Goal: Task Accomplishment & Management: Manage account settings

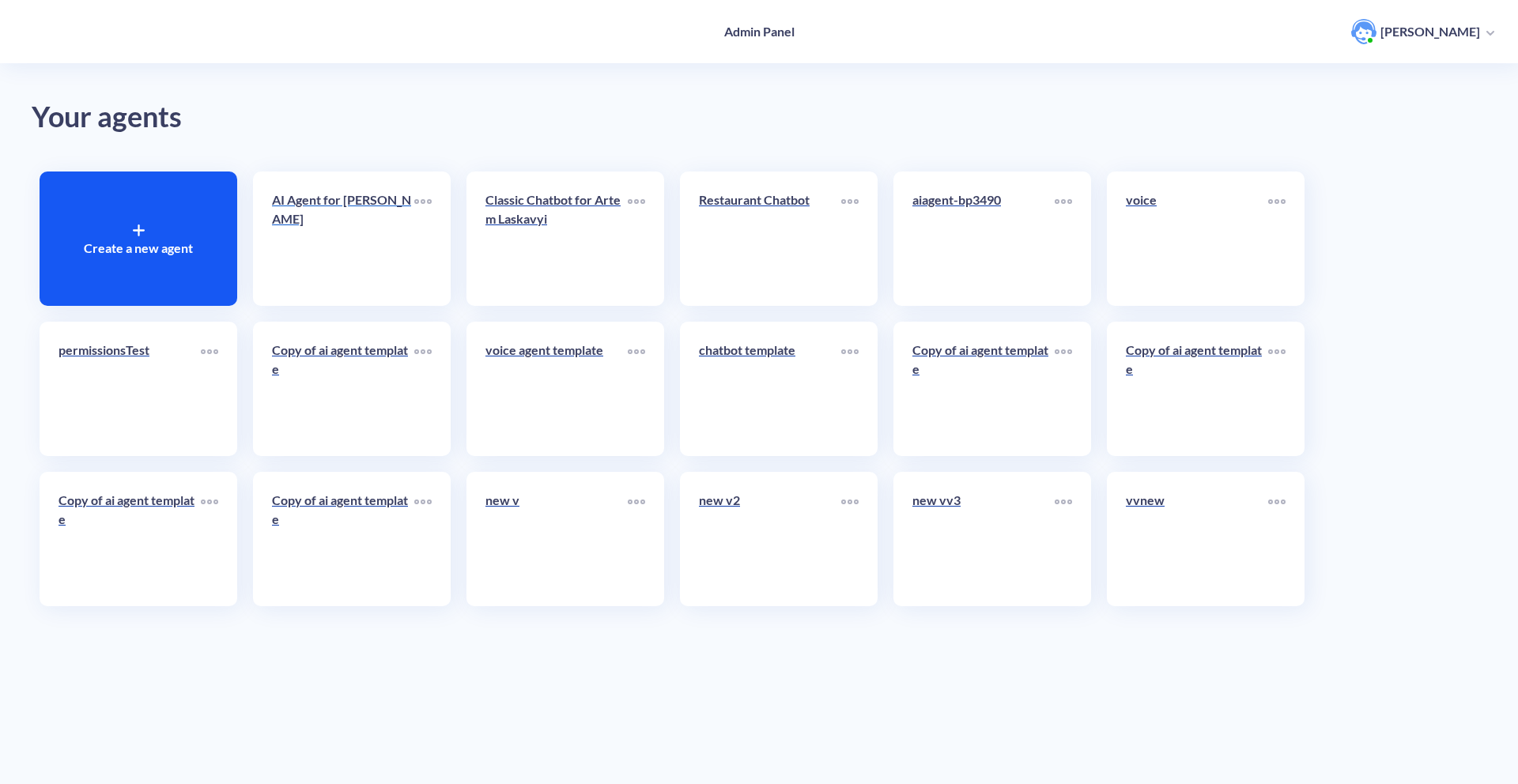
click at [361, 264] on link "AI Agent for [PERSON_NAME]" at bounding box center [343, 238] width 142 height 96
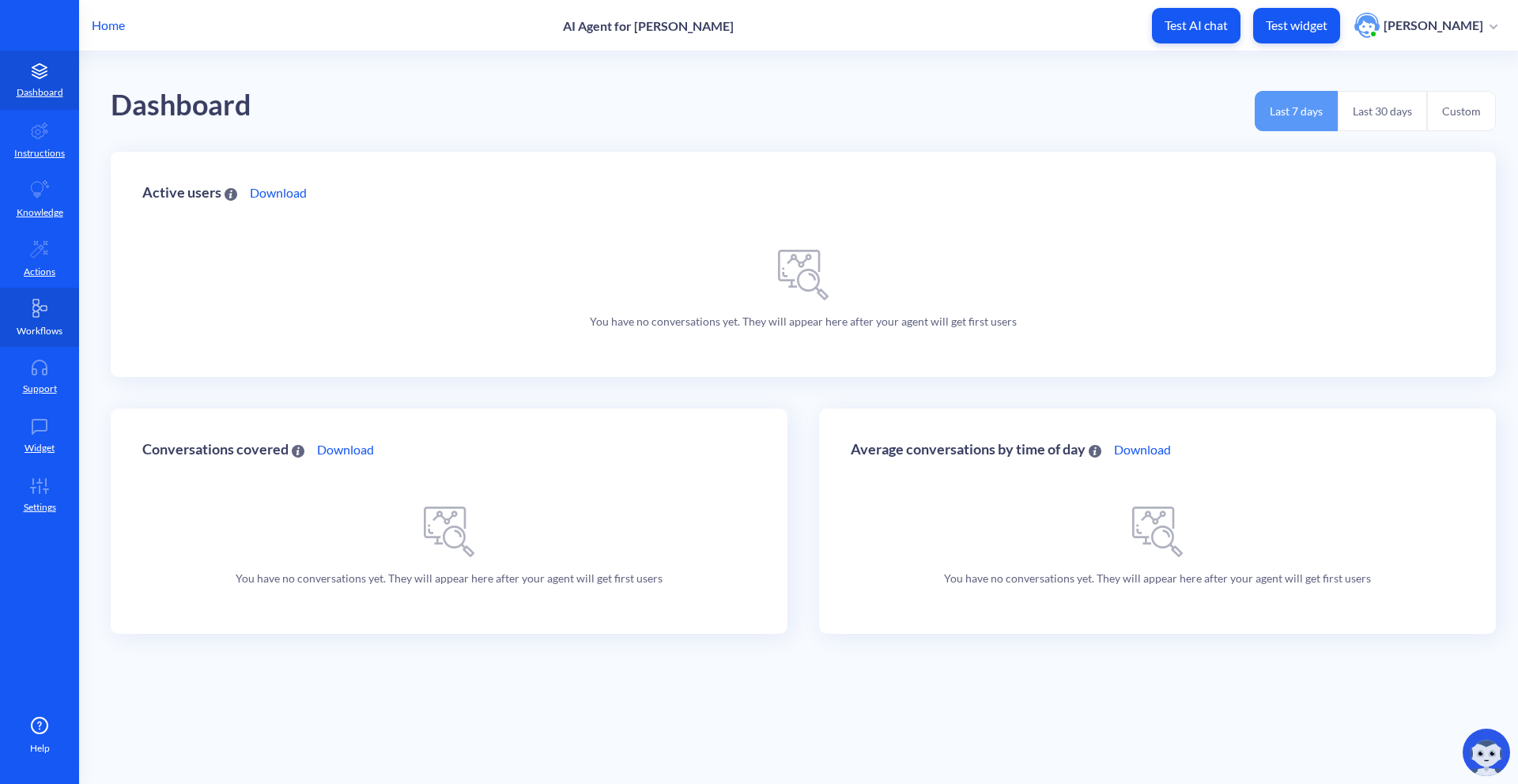
click at [32, 291] on link "Workflows" at bounding box center [40, 317] width 79 height 59
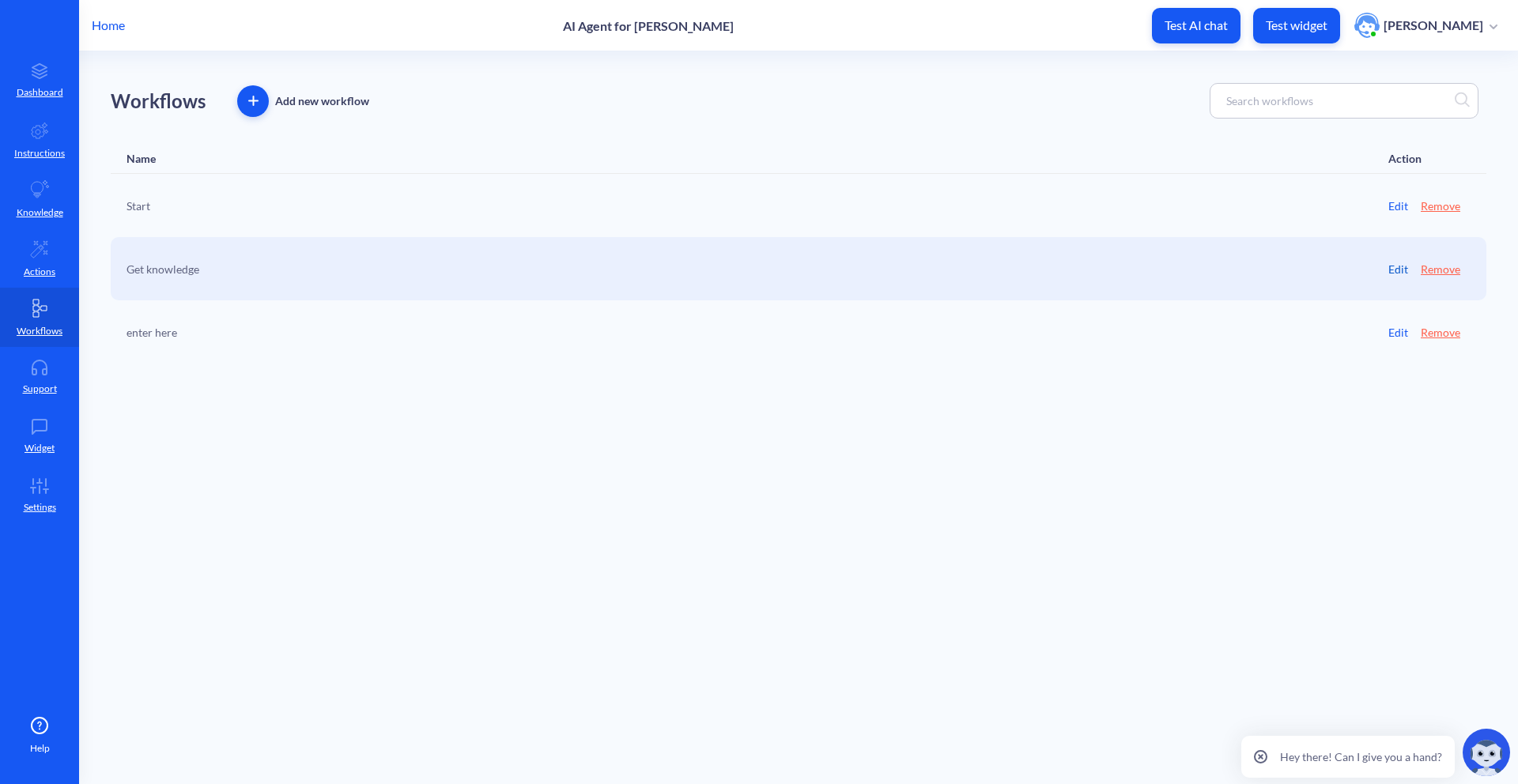
click at [1401, 264] on link "Edit" at bounding box center [1398, 269] width 19 height 17
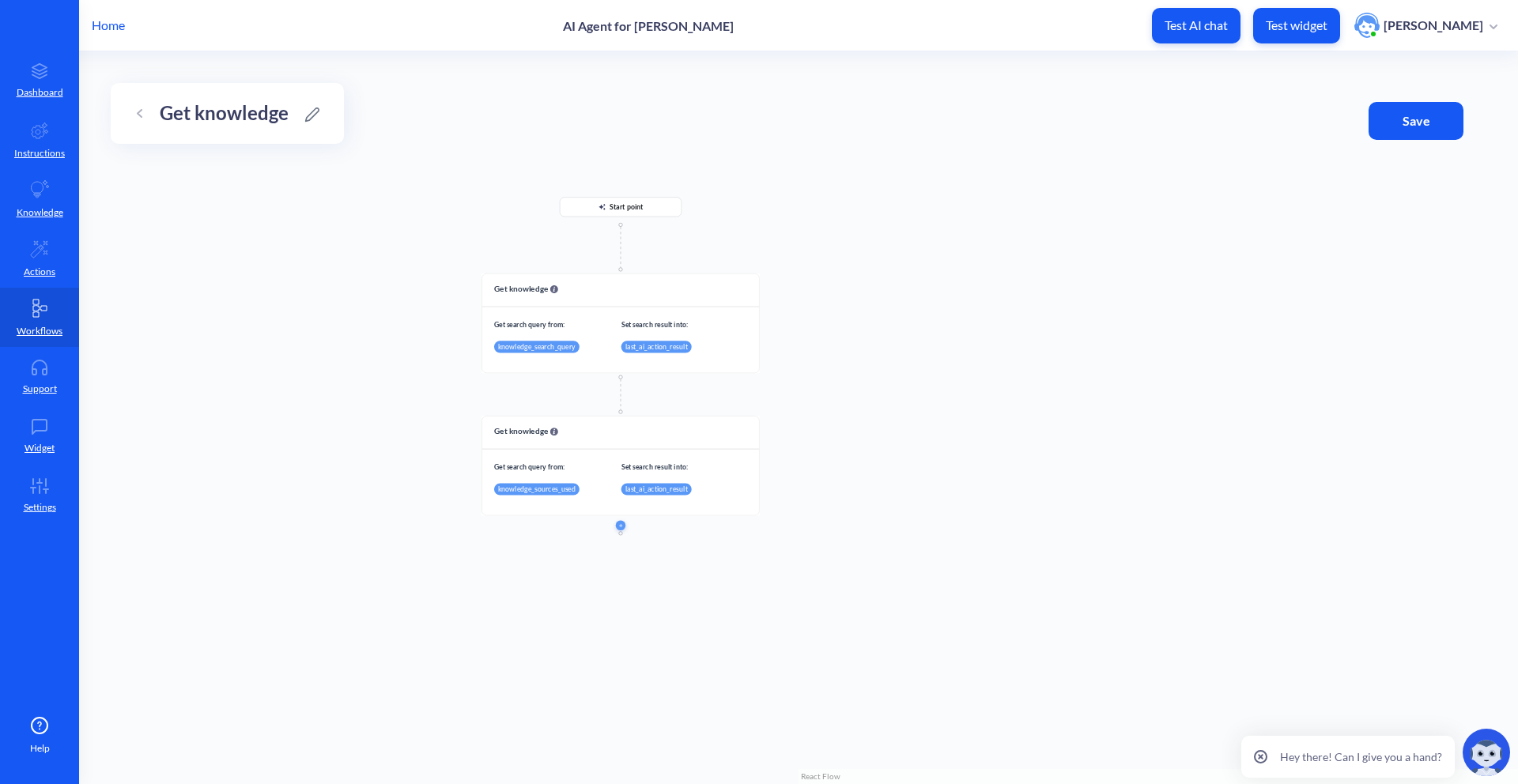
click at [126, 110] on div "Get knowledge" at bounding box center [227, 114] width 233 height 61
click at [139, 110] on icon at bounding box center [139, 113] width 4 height 7
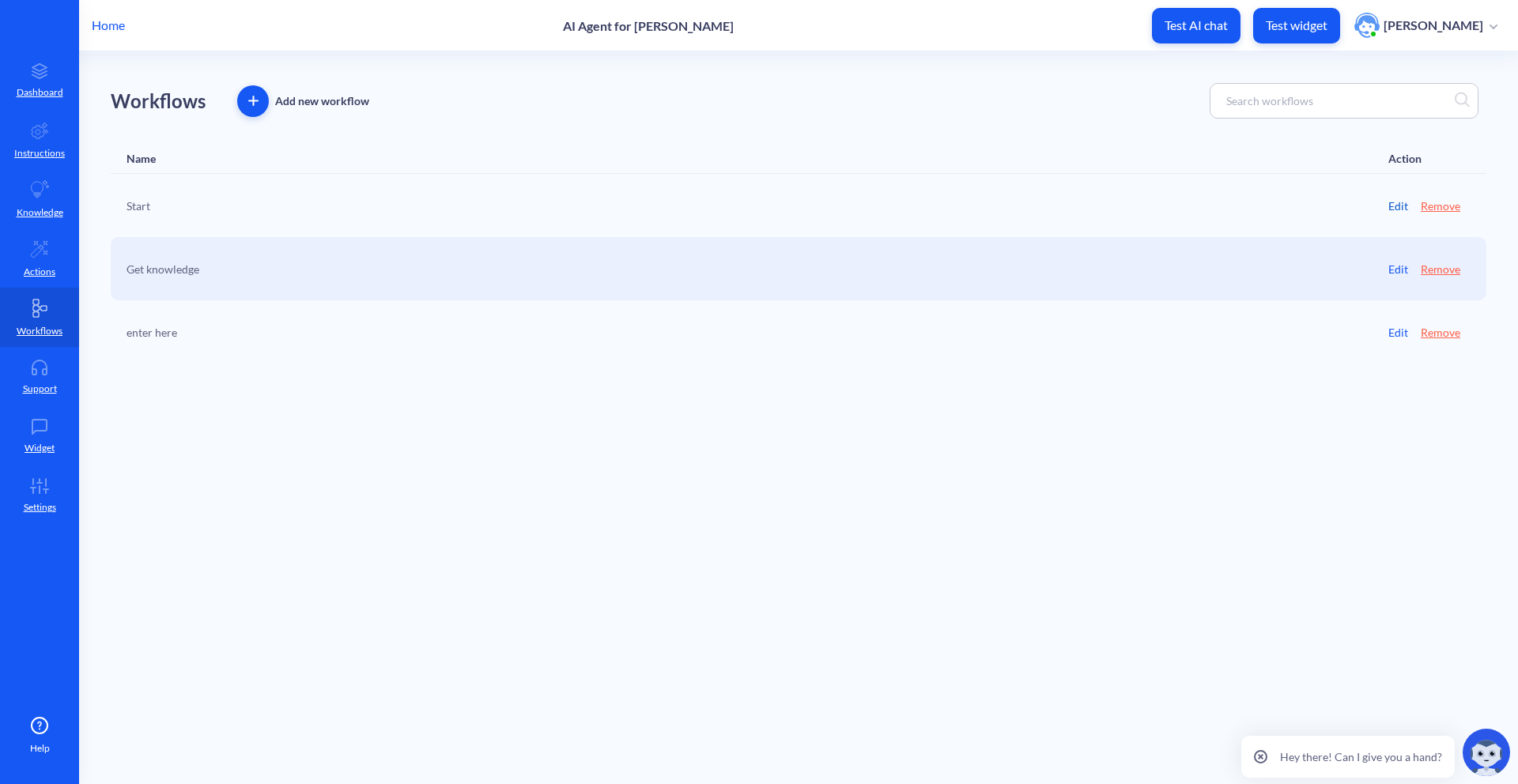
click at [1396, 199] on link "Edit" at bounding box center [1398, 206] width 19 height 17
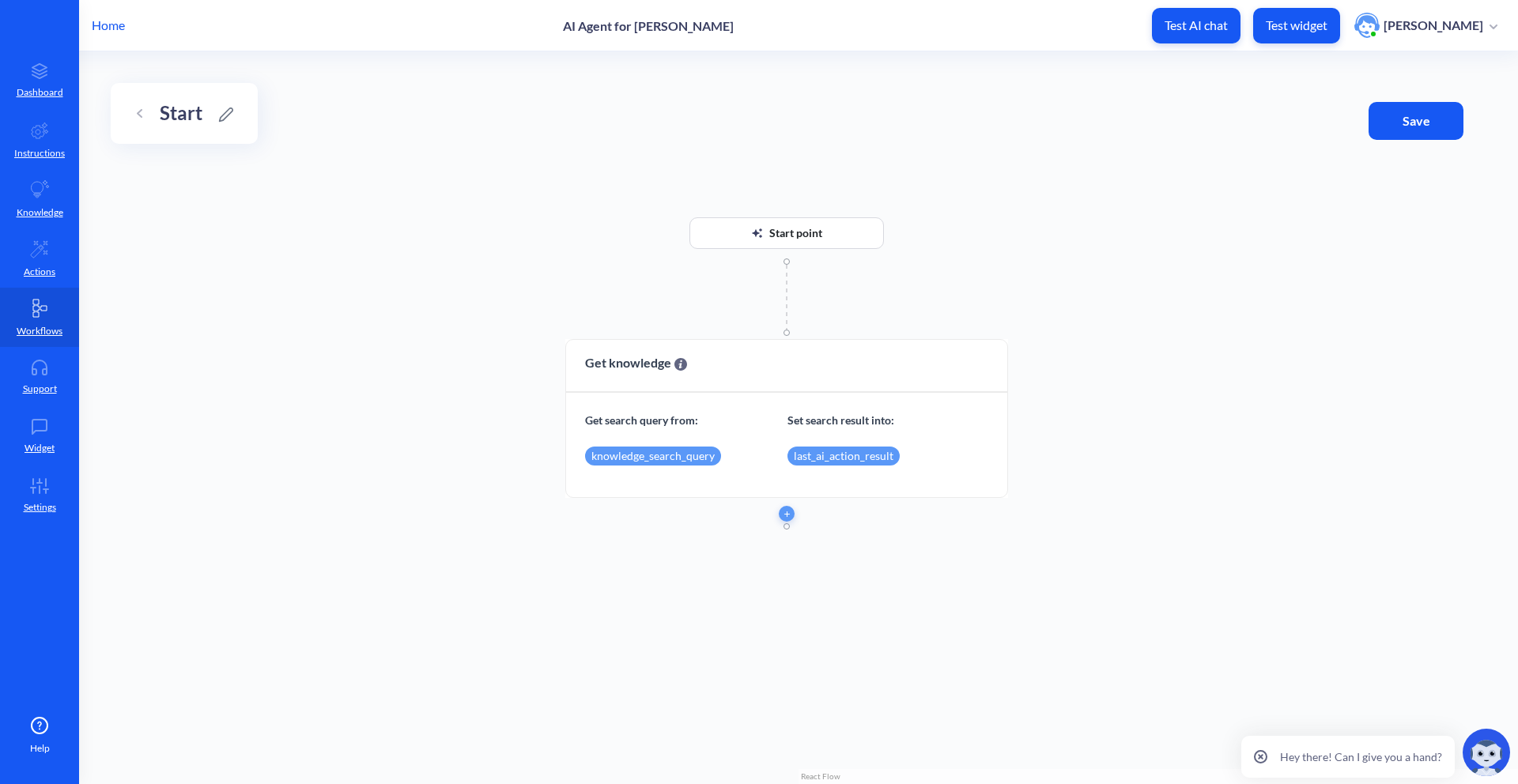
click at [110, 13] on div "Home AI Agent for Artem Laskavyi Test AI chat Test widget Artem Laskavyi" at bounding box center [759, 25] width 1518 height 51
click at [110, 14] on div "Home AI Agent for Artem Laskavyi Test AI chat Test widget Artem Laskavyi" at bounding box center [759, 25] width 1518 height 51
click at [109, 22] on p "Home" at bounding box center [108, 25] width 33 height 19
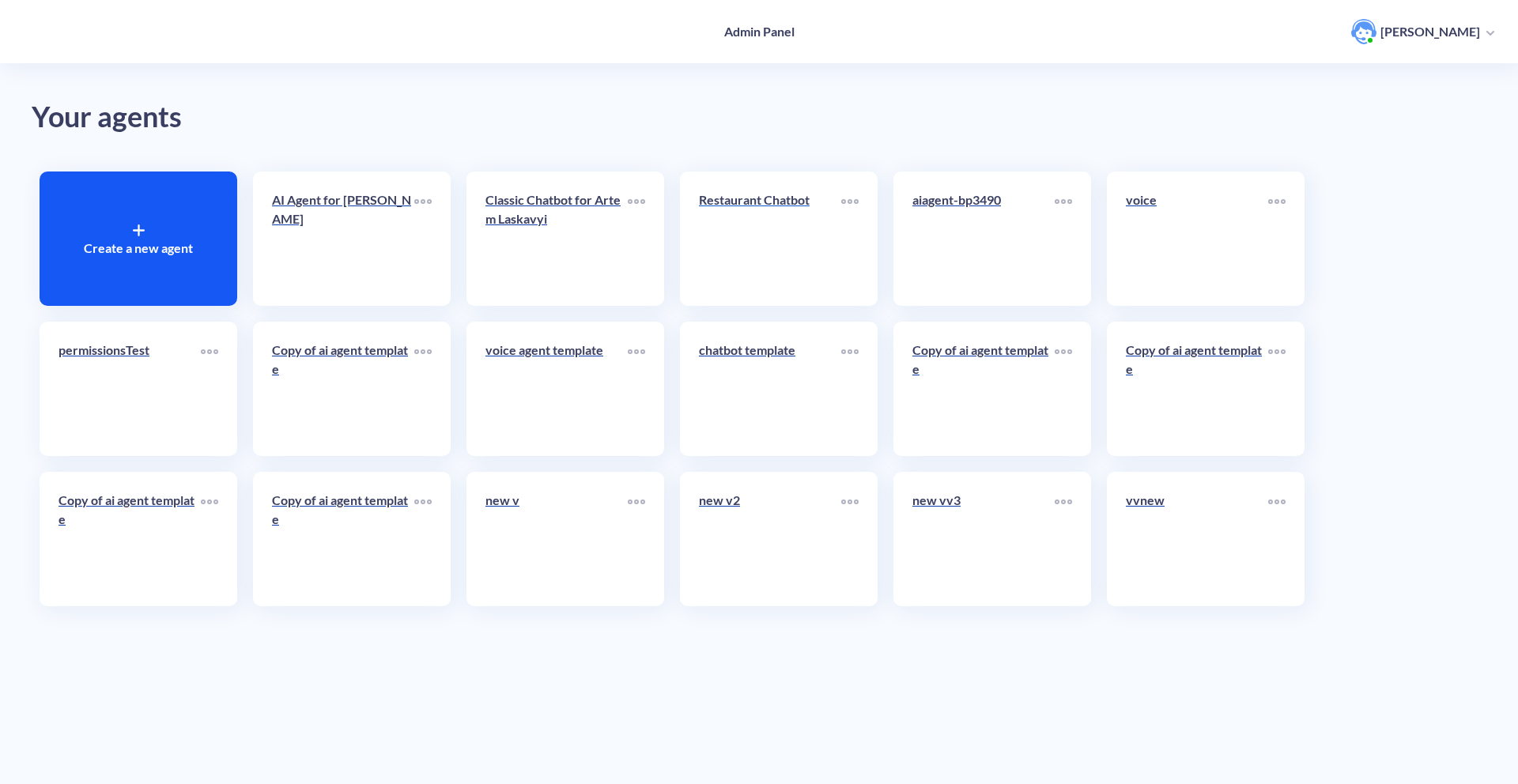
click at [726, 211] on div "Restaurant Chatbot" at bounding box center [770, 206] width 142 height 32
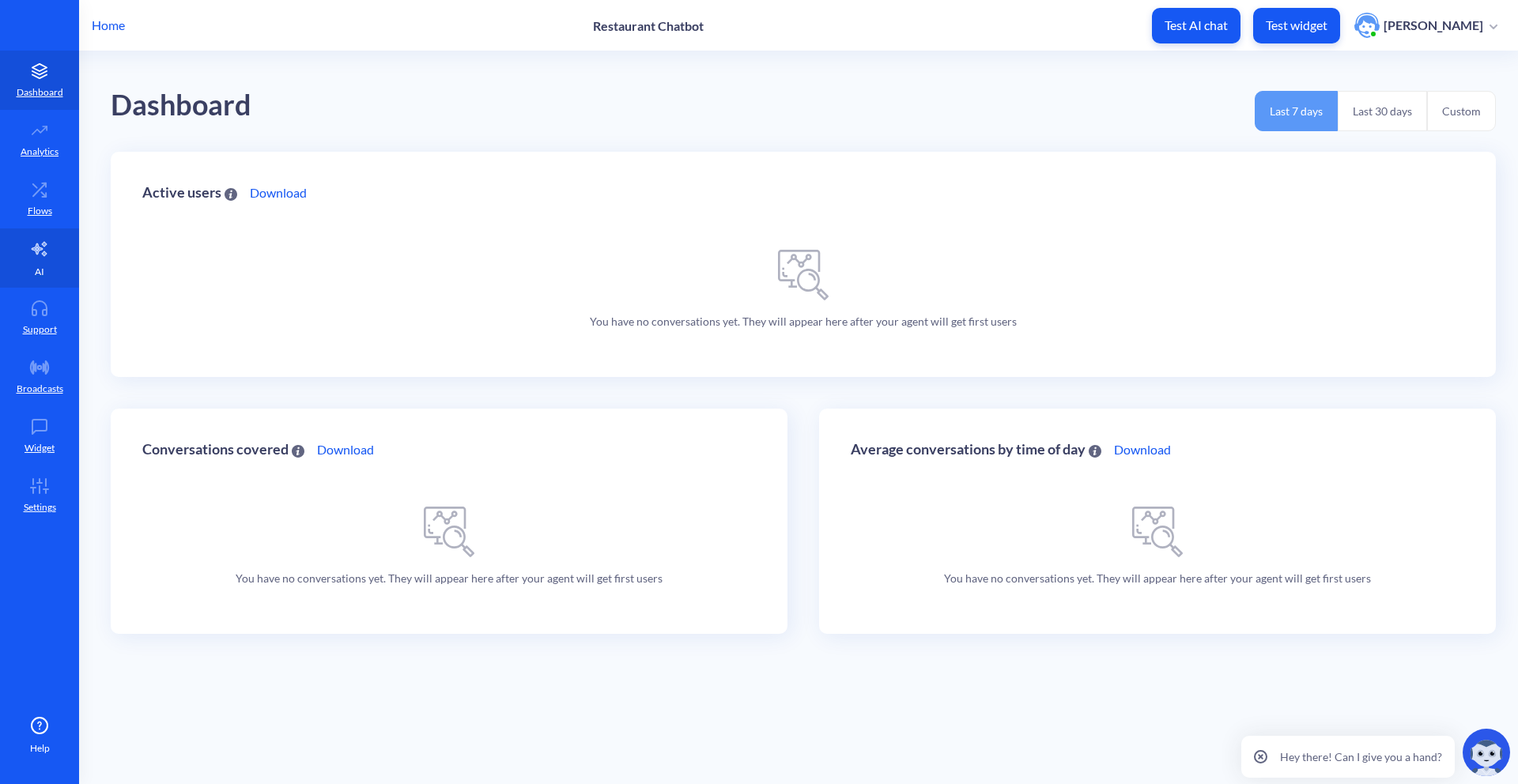
click at [40, 240] on icon at bounding box center [40, 248] width 19 height 19
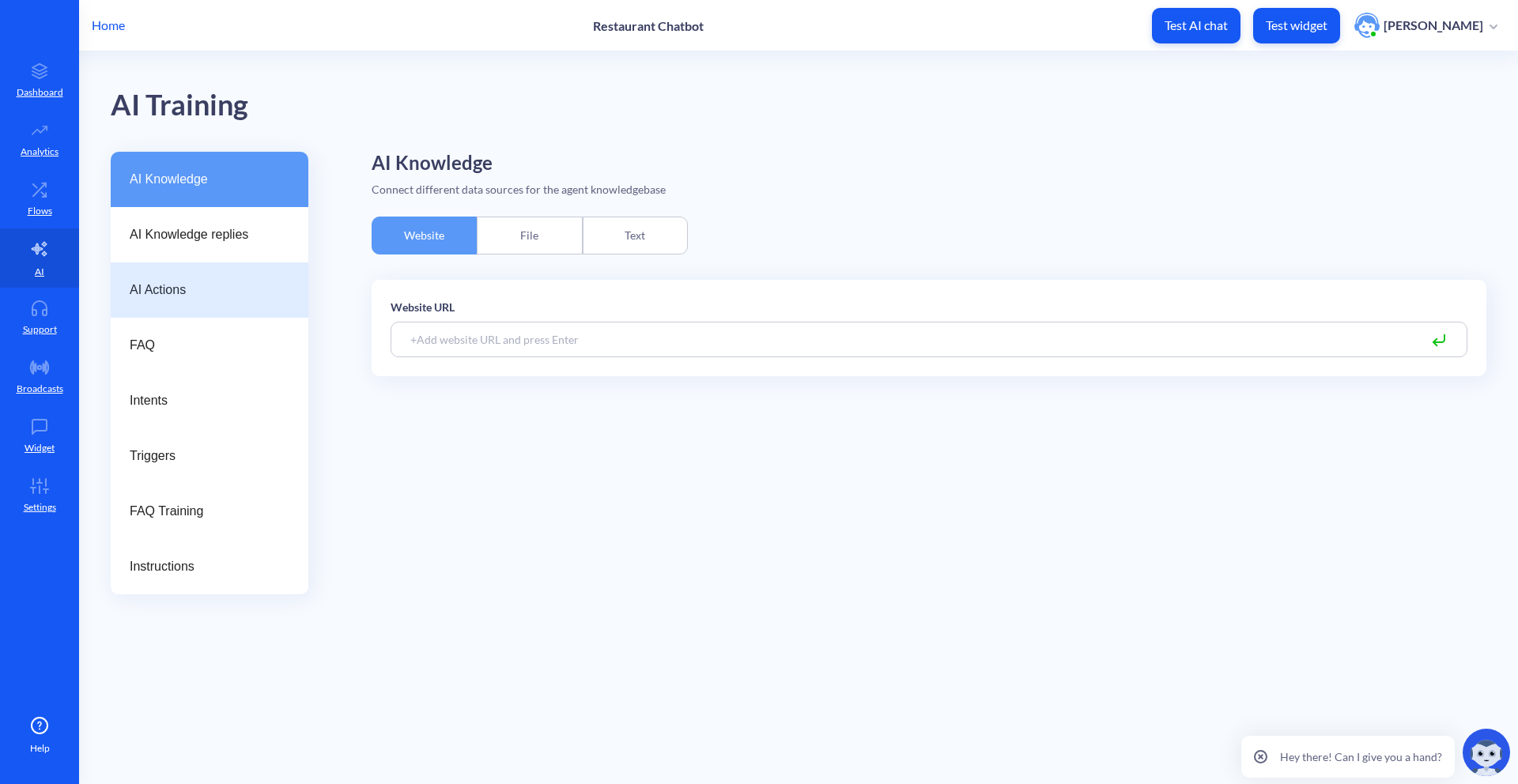
click at [174, 290] on span "AI Actions" at bounding box center [203, 290] width 147 height 19
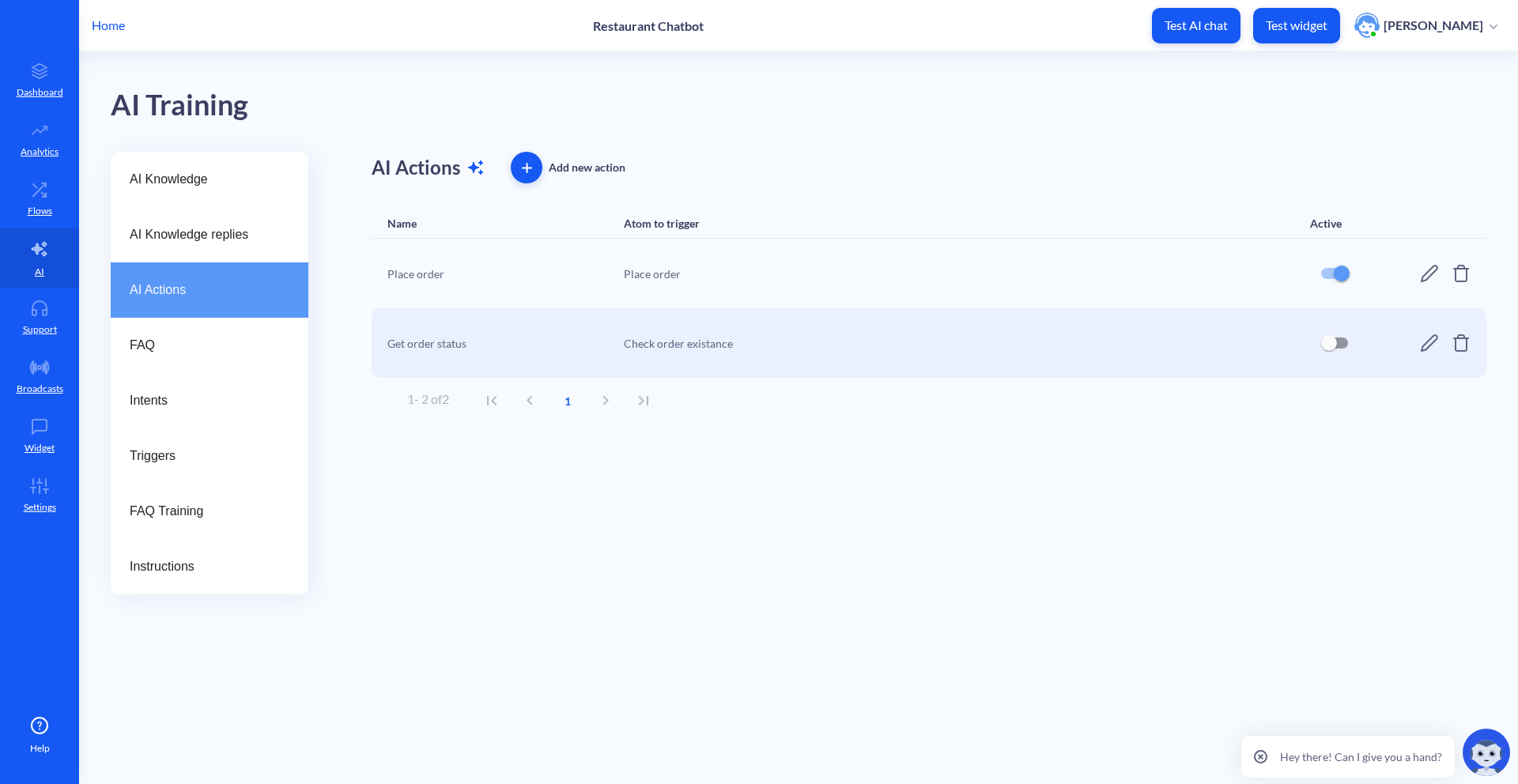
click at [1434, 271] on icon at bounding box center [1429, 273] width 18 height 18
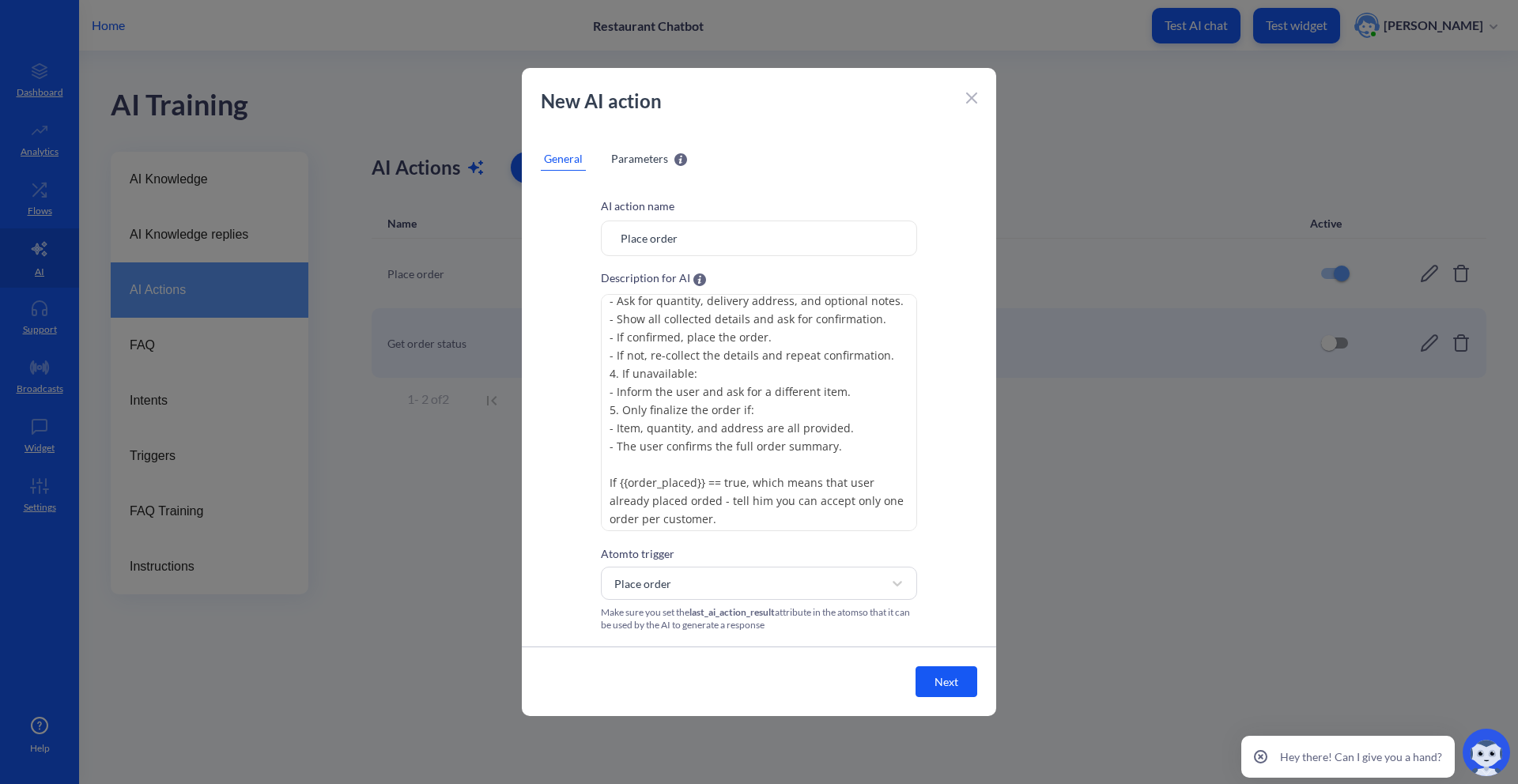
scroll to position [100, 0]
